Goal: Transaction & Acquisition: Book appointment/travel/reservation

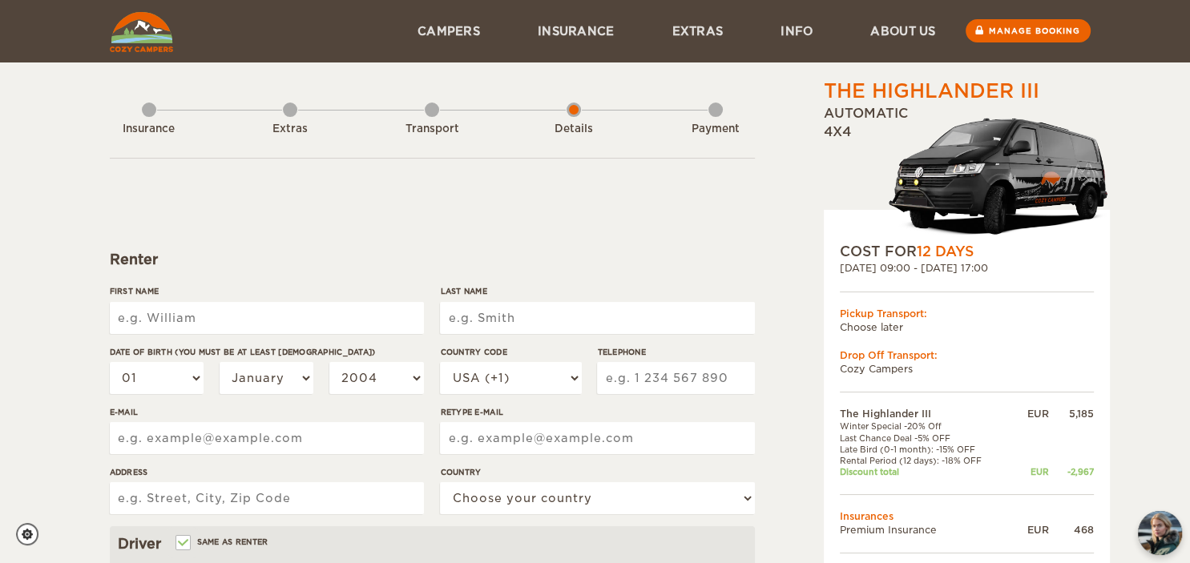
click at [271, 323] on input "First Name" at bounding box center [267, 318] width 314 height 32
type input "h"
type input "[PERSON_NAME]"
type input "Wolf"
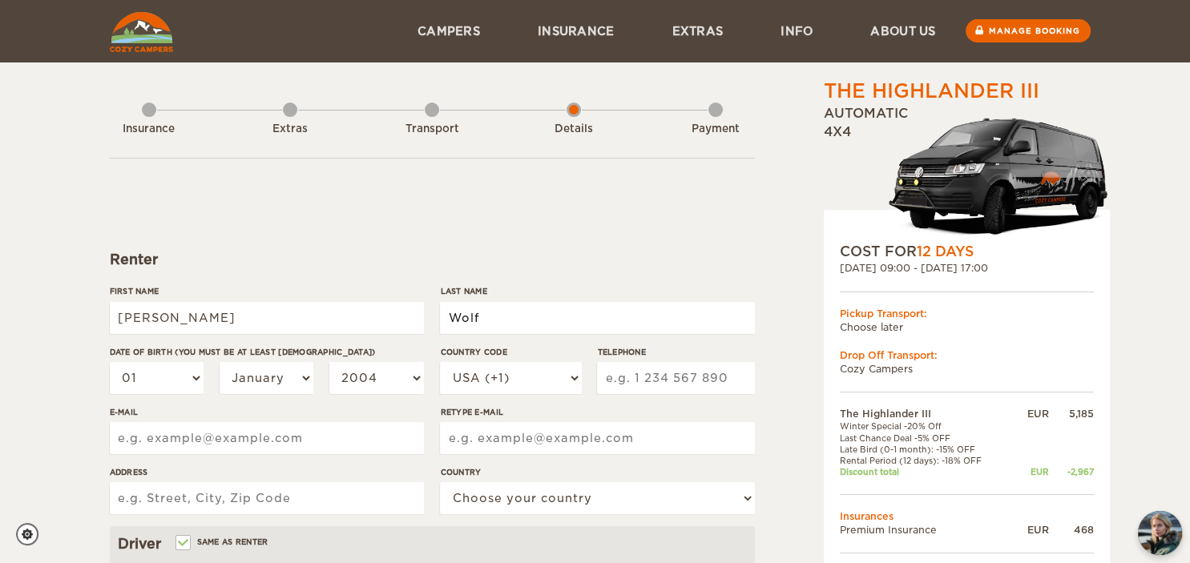
type input "Wolf"
click at [325, 335] on div "First Name [PERSON_NAME]" at bounding box center [267, 315] width 314 height 60
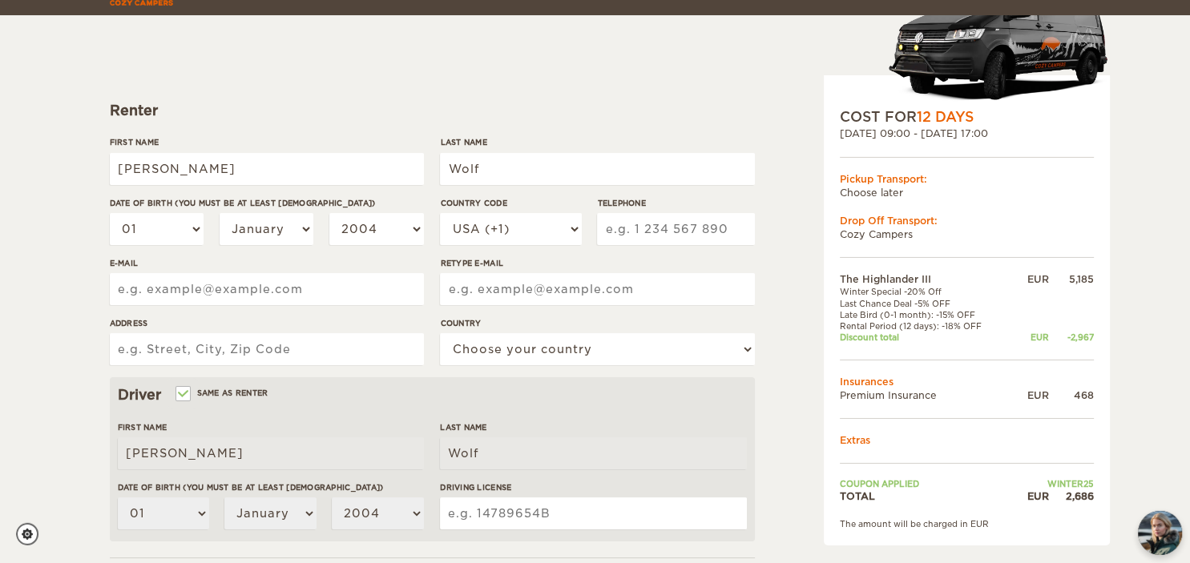
scroll to position [164, 0]
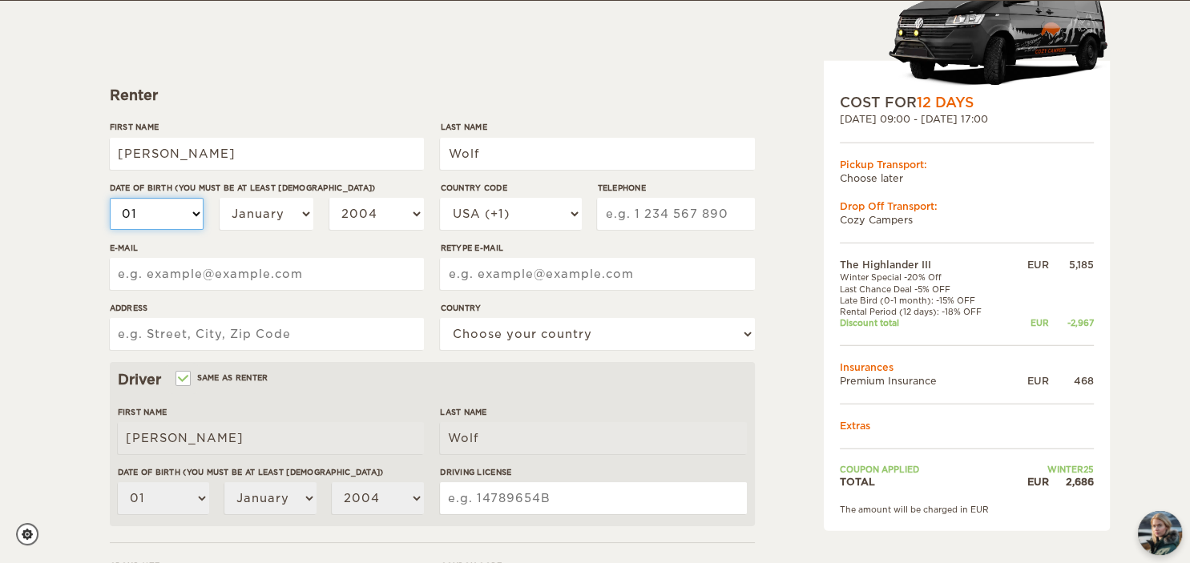
click at [110, 198] on select "01 02 03 04 05 06 07 08 09 10 11 12 13 14 15 16 17 18 19 20 21 22 23 24 25 26 2…" at bounding box center [157, 214] width 95 height 32
select select "06"
click option "06" at bounding box center [0, 0] width 0 height 0
select select "06"
click at [220, 198] on select "January February March April May June July August September October November De…" at bounding box center [267, 214] width 95 height 32
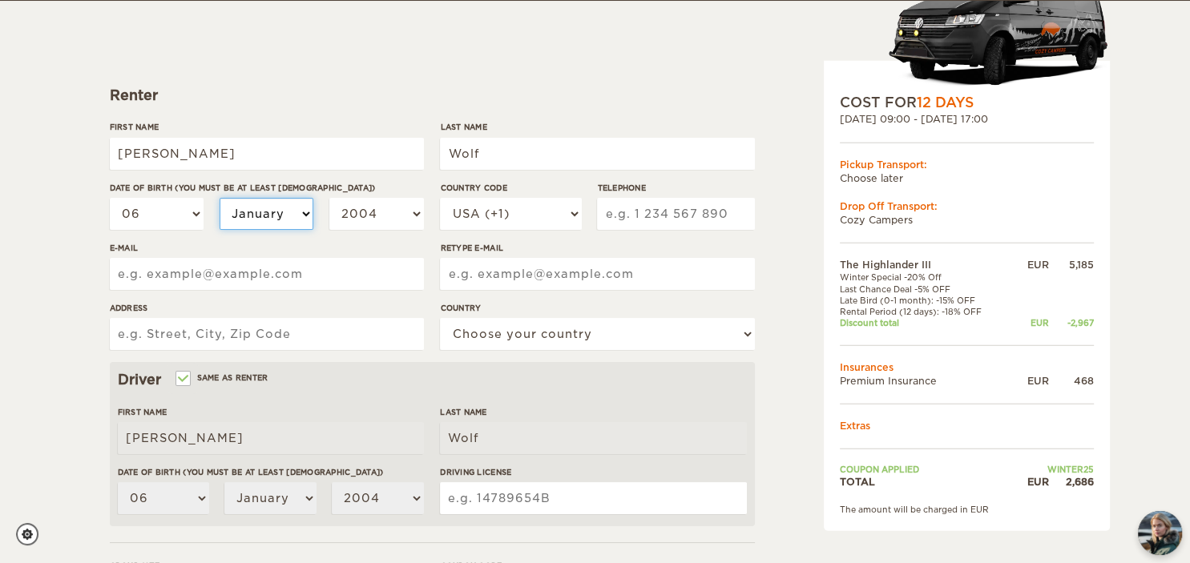
select select "07"
click option "July" at bounding box center [0, 0] width 0 height 0
select select "07"
click at [329, 198] on select "2004 2003 2002 2001 2000 1999 1998 1997 1996 1995 1994 1993 1992 1991 1990 1989…" at bounding box center [376, 214] width 95 height 32
select select "1996"
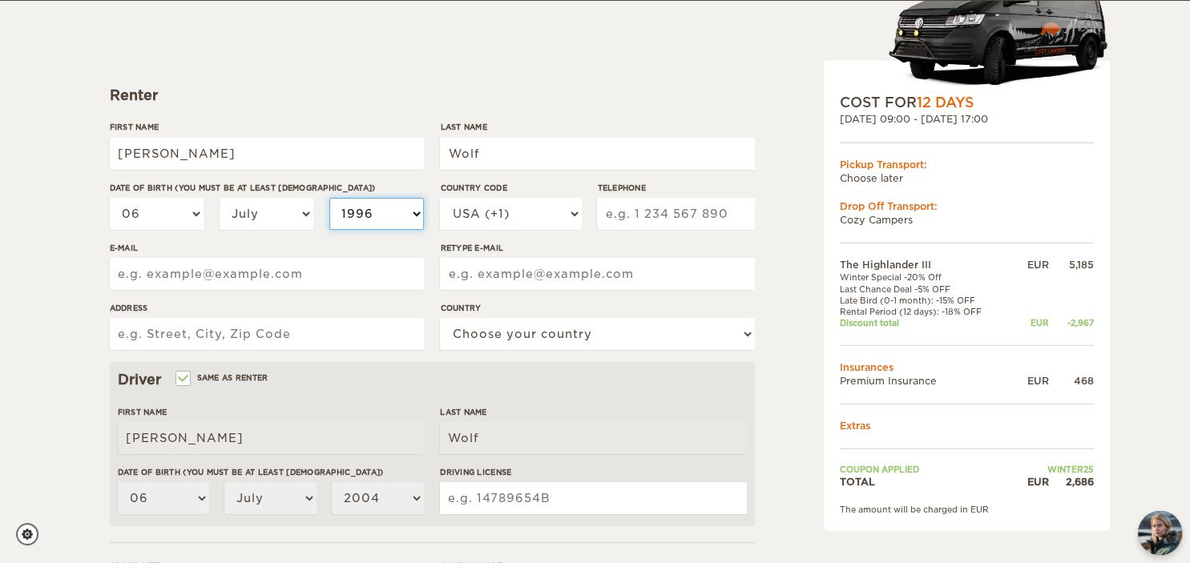
click option "1996" at bounding box center [0, 0] width 0 height 0
select select "1996"
click at [440, 198] on select "USA (+1) [GEOGRAPHIC_DATA] (+44) [GEOGRAPHIC_DATA] (+49) [GEOGRAPHIC_DATA] (+21…" at bounding box center [510, 214] width 141 height 32
select select "49"
click option "[GEOGRAPHIC_DATA] (+49)" at bounding box center [0, 0] width 0 height 0
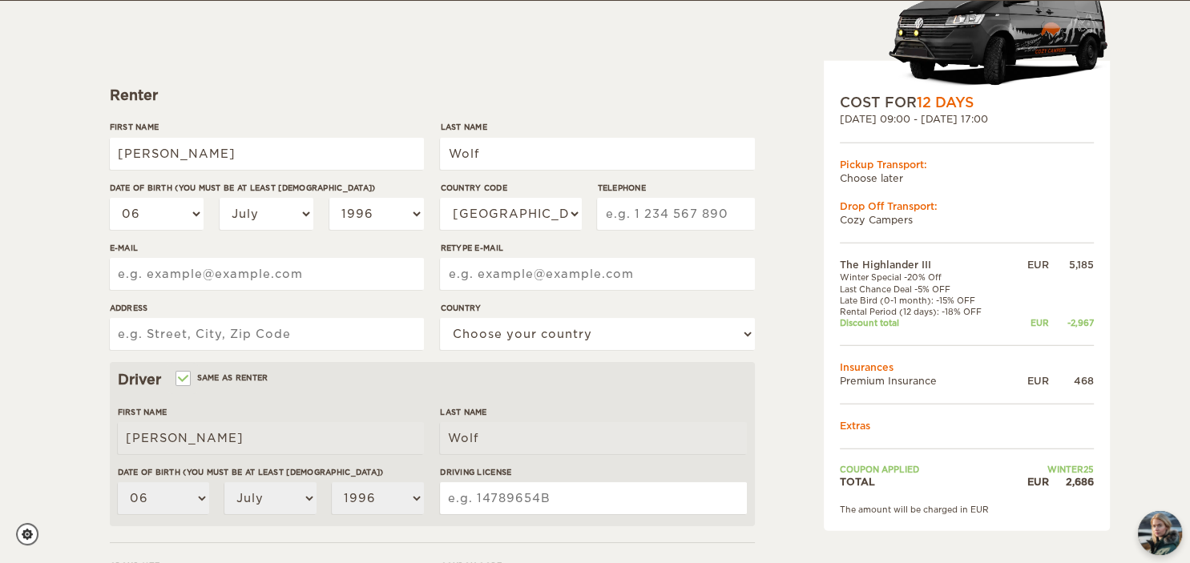
click at [684, 212] on input "Telephone" at bounding box center [675, 214] width 157 height 32
type input "17672810038"
click at [321, 269] on input "E-mail" at bounding box center [267, 274] width 314 height 32
type input "[PERSON_NAME][EMAIL_ADDRESS][PERSON_NAME][DOMAIN_NAME]"
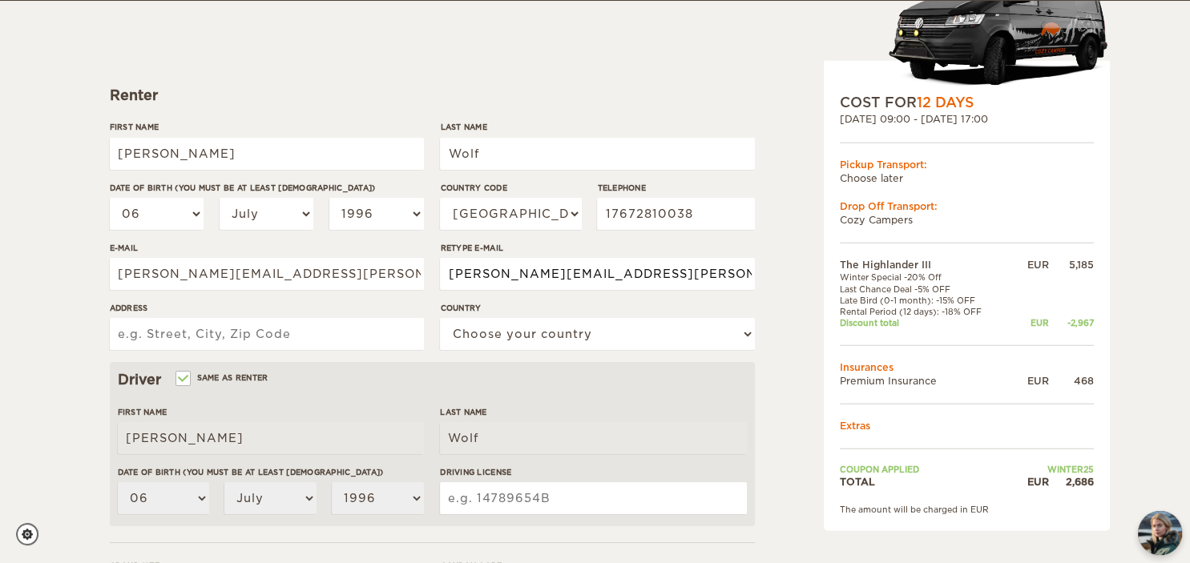
type input "[PERSON_NAME][EMAIL_ADDRESS][PERSON_NAME][DOMAIN_NAME]"
click at [180, 337] on input "Address" at bounding box center [267, 334] width 314 height 32
type input "[STREET_ADDRESS]"
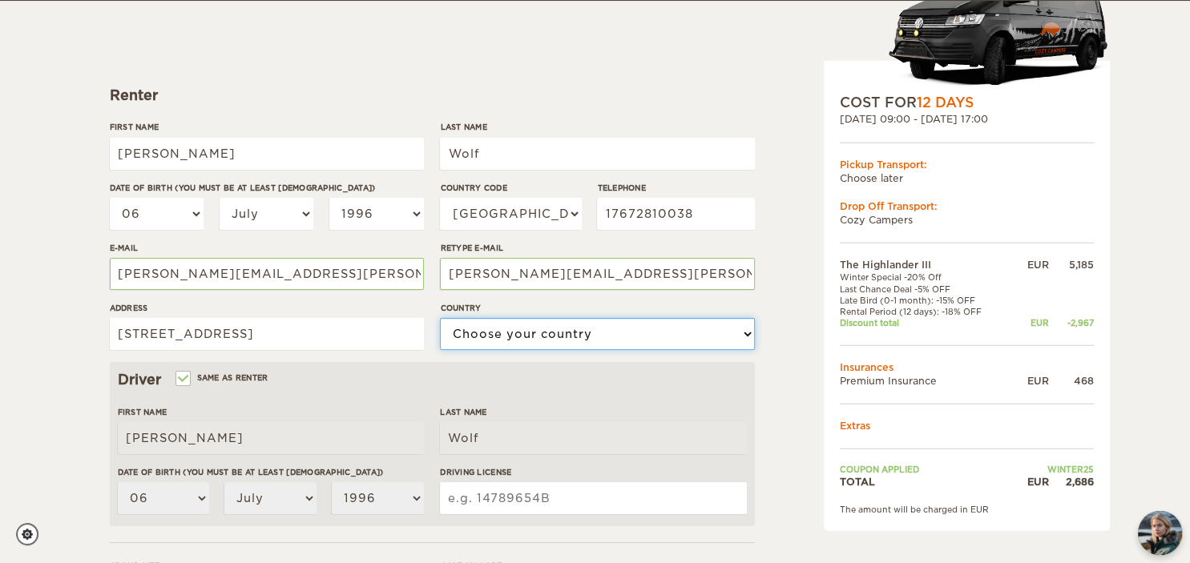
click at [440, 318] on select "Choose your country [GEOGRAPHIC_DATA] [GEOGRAPHIC_DATA] [GEOGRAPHIC_DATA] [GEOG…" at bounding box center [597, 334] width 314 height 32
select select "77"
click option "[GEOGRAPHIC_DATA]" at bounding box center [0, 0] width 0 height 0
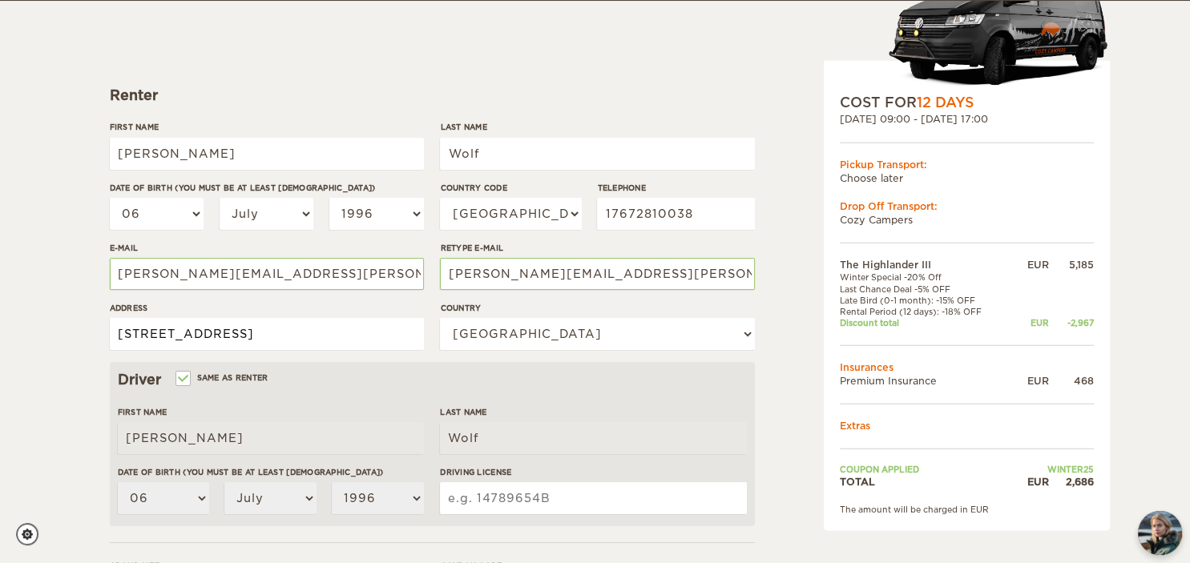
click at [256, 342] on input "[STREET_ADDRESS]" at bounding box center [267, 334] width 314 height 32
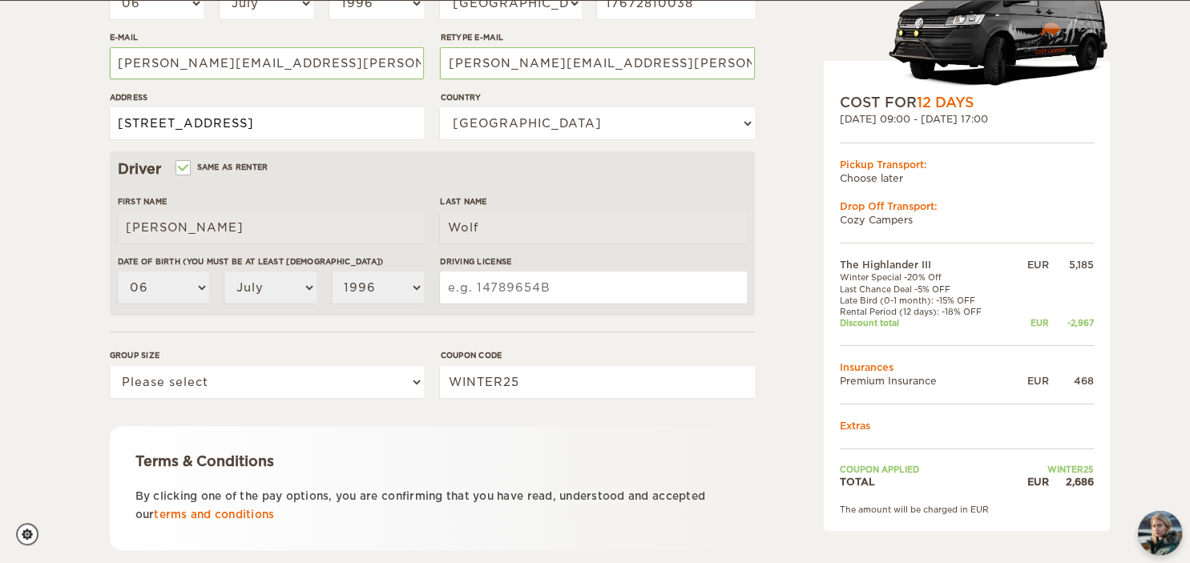
scroll to position [375, 0]
type input "[STREET_ADDRESS]"
click at [518, 289] on input "Driving License" at bounding box center [593, 288] width 306 height 32
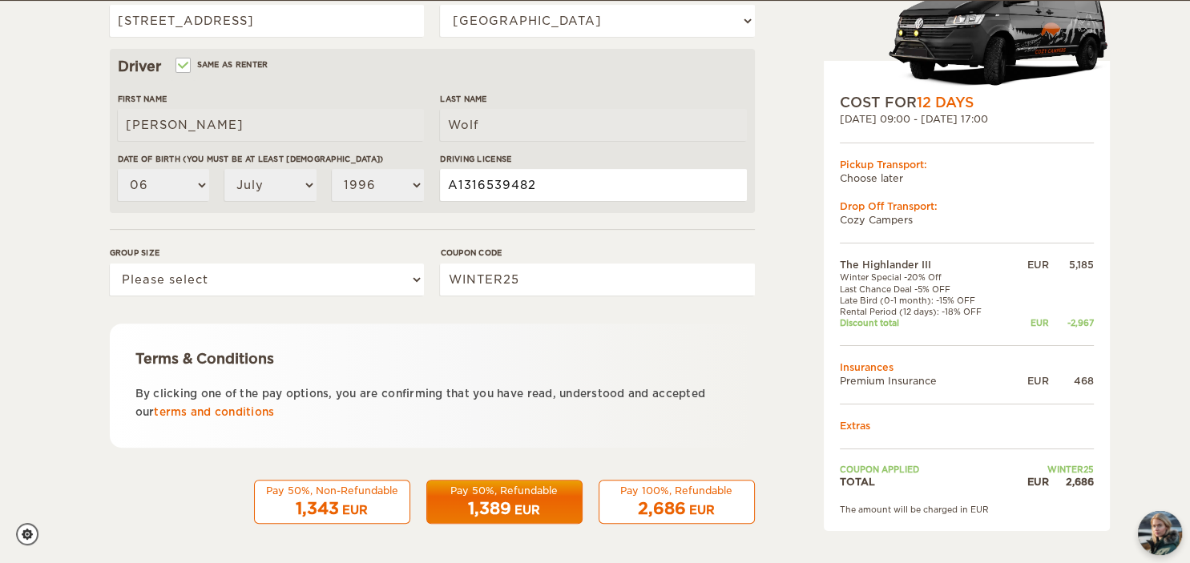
type input "A1316539482"
click at [110, 264] on select "Please select 1 2 3" at bounding box center [267, 280] width 314 height 32
select select "2"
click option "2" at bounding box center [0, 0] width 0 height 0
click at [645, 504] on span "2,686" at bounding box center [662, 508] width 48 height 19
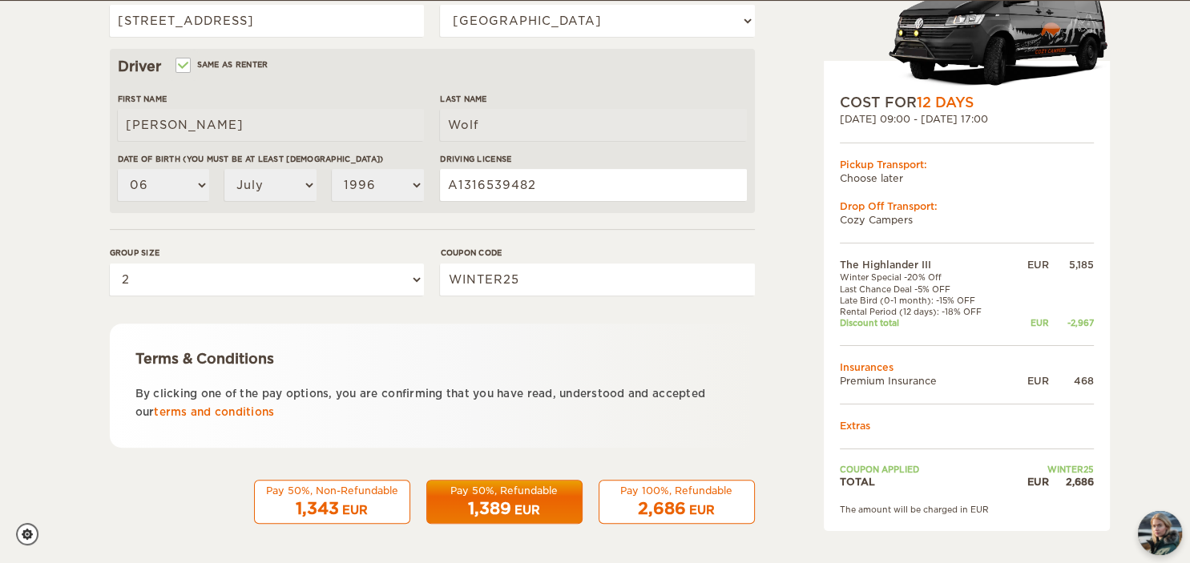
click at [684, 501] on span "2,686" at bounding box center [662, 508] width 48 height 19
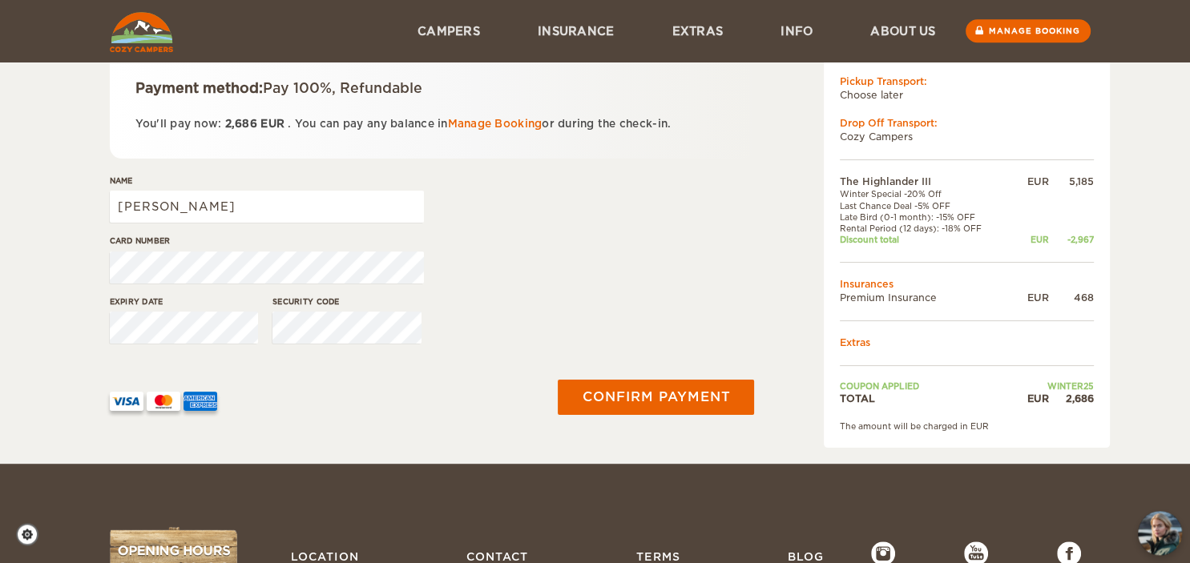
scroll to position [232, 0]
click at [232, 205] on input "[PERSON_NAME]" at bounding box center [267, 208] width 314 height 32
type input "H"
type input "[PERSON_NAME]"
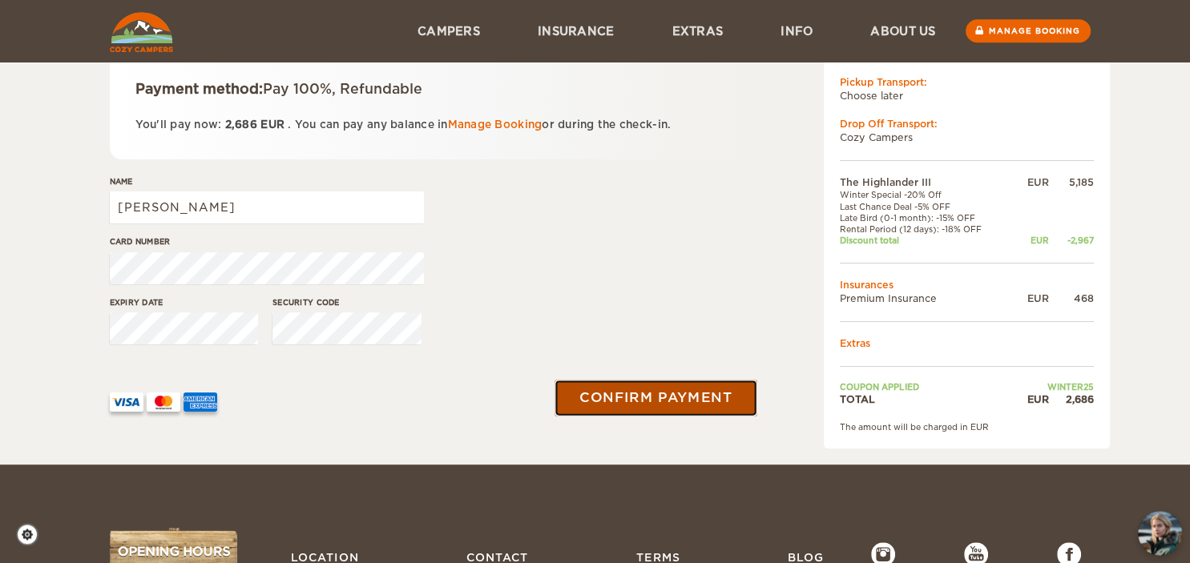
click at [633, 403] on button "Confirm payment" at bounding box center [656, 398] width 202 height 36
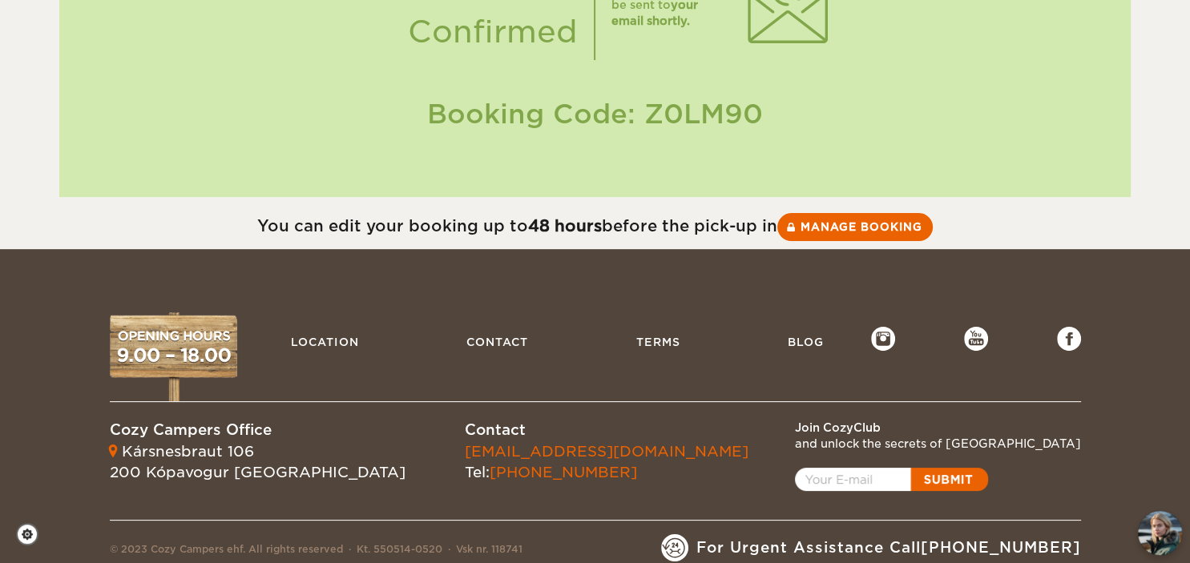
scroll to position [195, 0]
click at [838, 223] on link "Manage booking" at bounding box center [855, 226] width 160 height 29
